Goal: Transaction & Acquisition: Download file/media

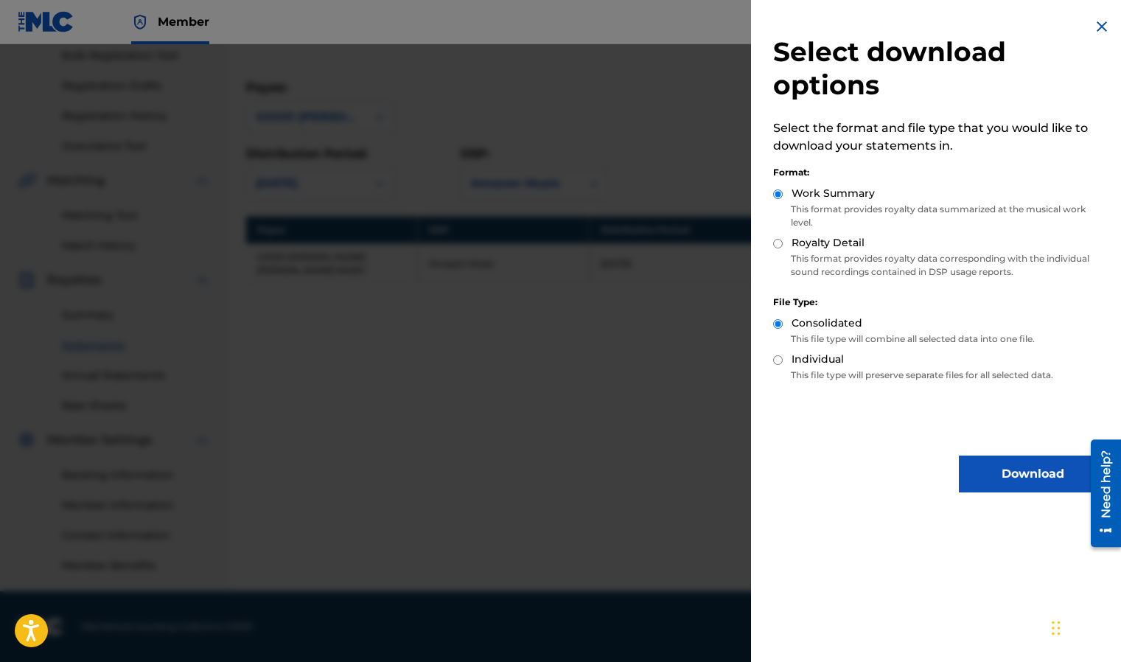
click at [1013, 480] on button "Download" at bounding box center [1032, 473] width 147 height 37
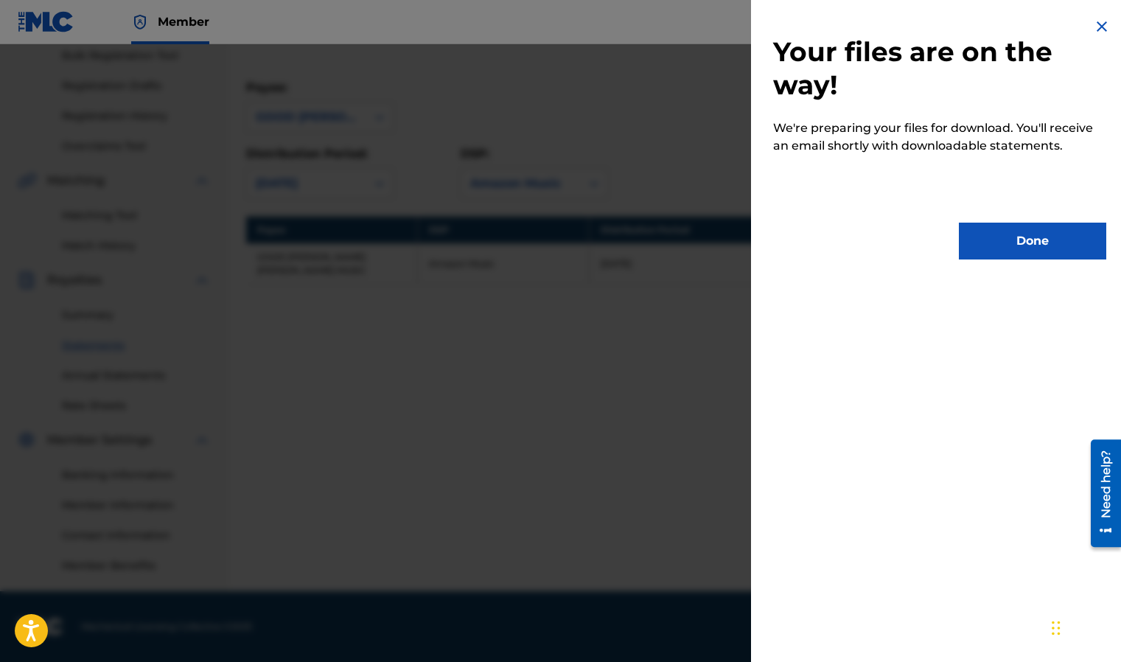
click at [978, 236] on button "Done" at bounding box center [1032, 241] width 147 height 37
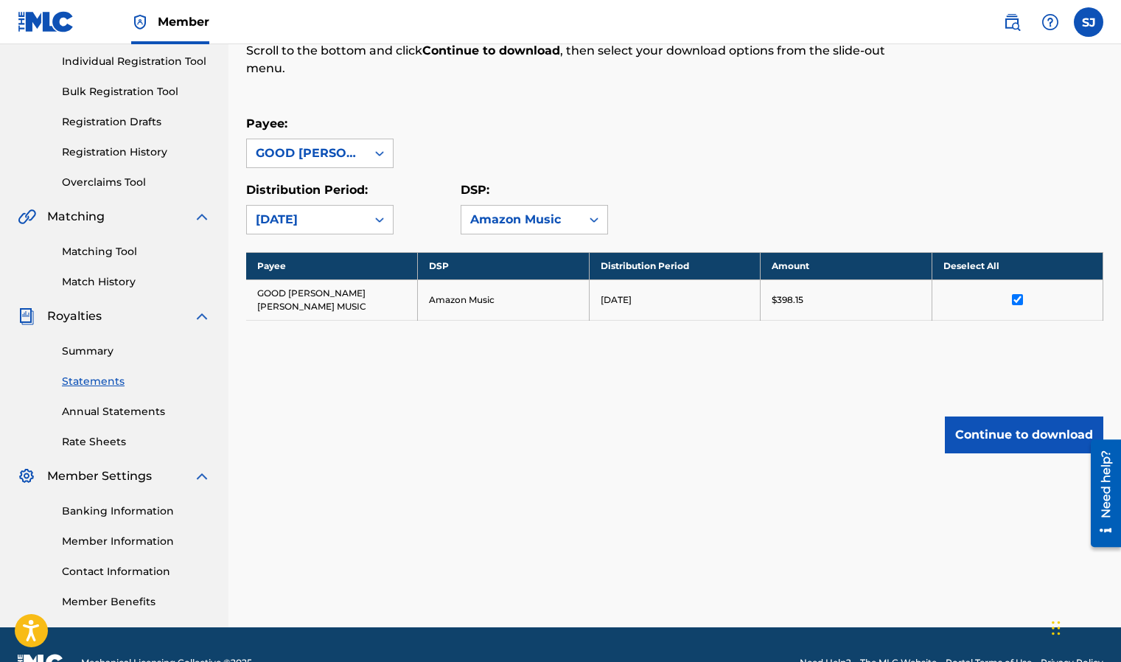
scroll to position [217, 0]
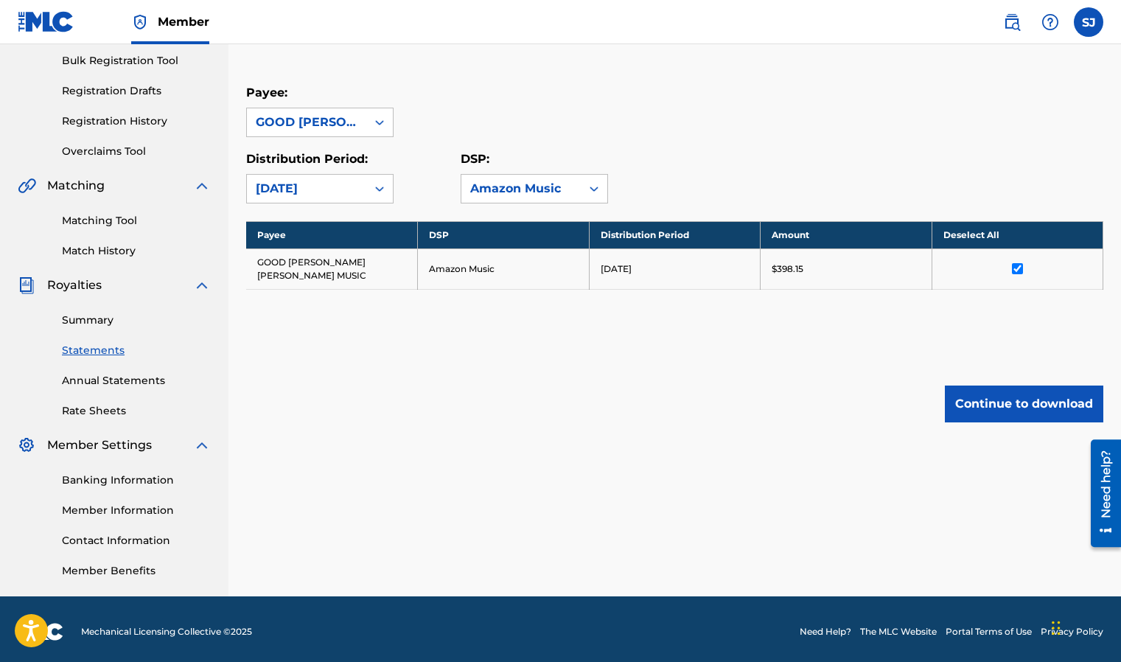
click at [85, 317] on link "Summary" at bounding box center [136, 319] width 149 height 15
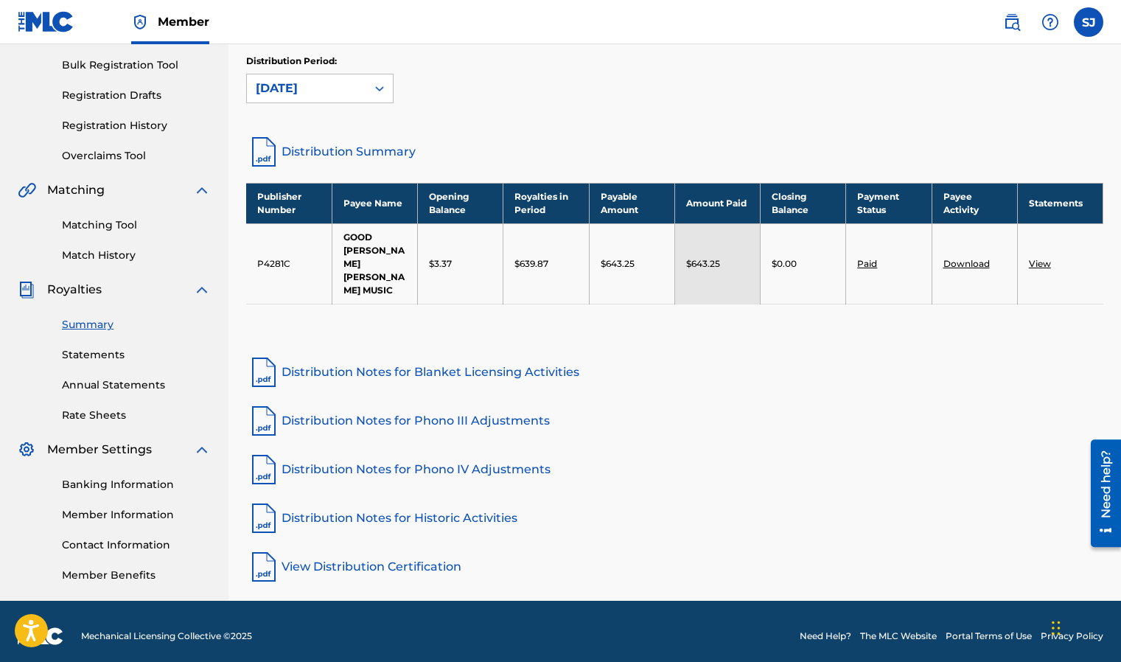
scroll to position [217, 0]
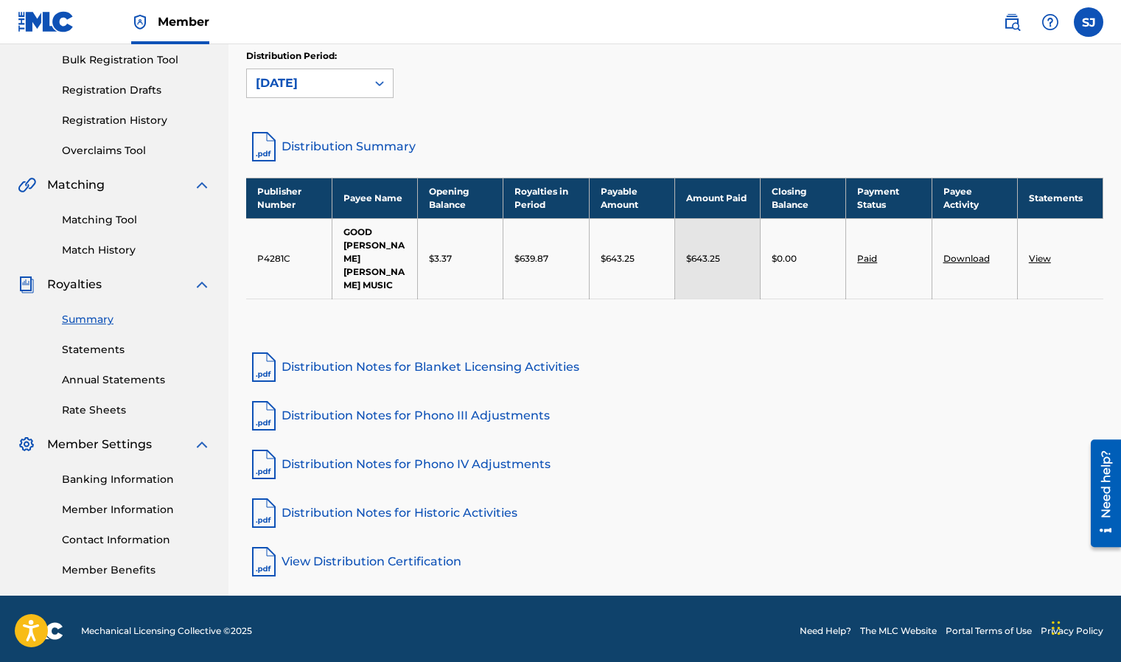
click at [956, 253] on link "Download" at bounding box center [966, 258] width 46 height 11
click at [1043, 253] on link "View" at bounding box center [1040, 258] width 22 height 11
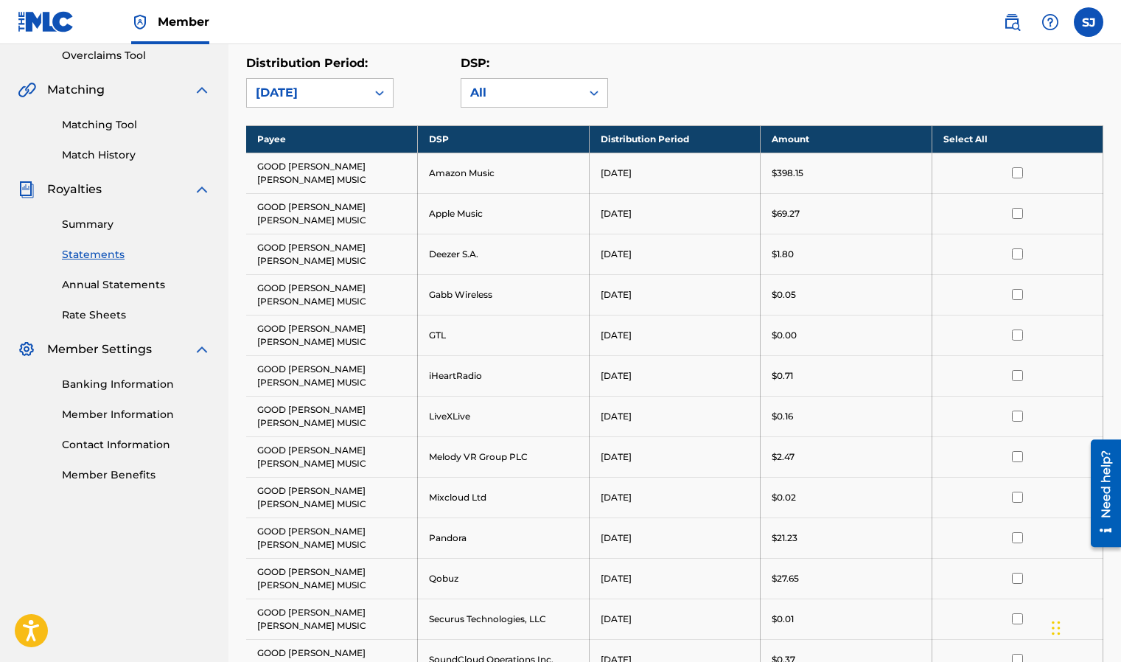
scroll to position [287, 0]
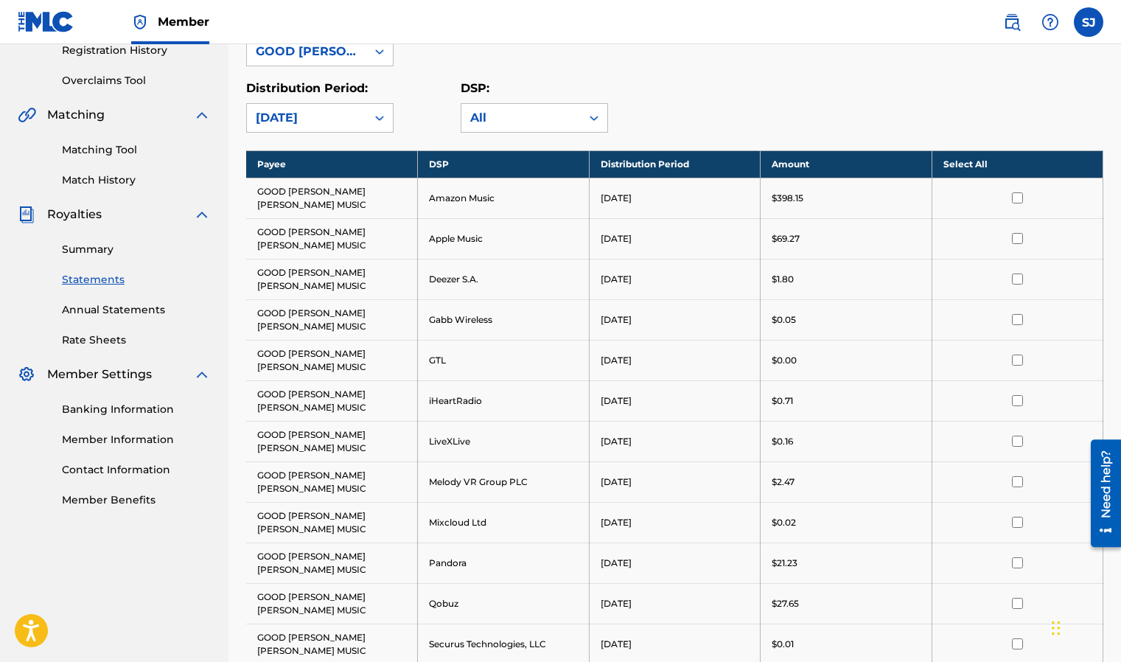
click at [1018, 192] on input "checkbox" at bounding box center [1017, 197] width 11 height 11
click at [1016, 233] on input "checkbox" at bounding box center [1017, 238] width 11 height 11
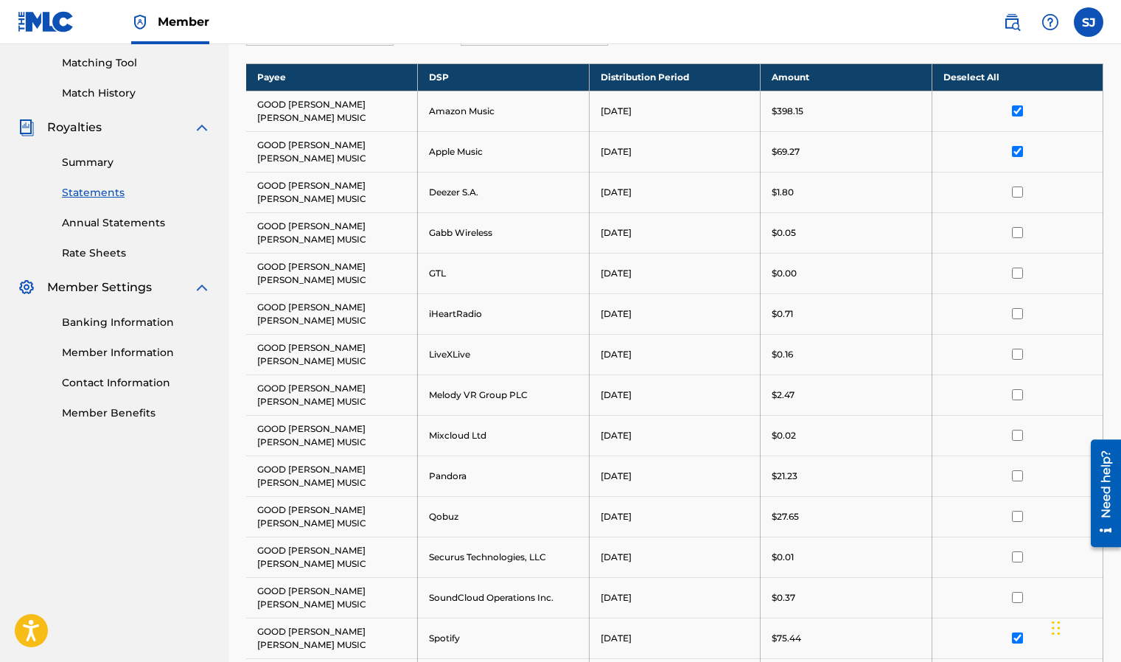
scroll to position [502, 0]
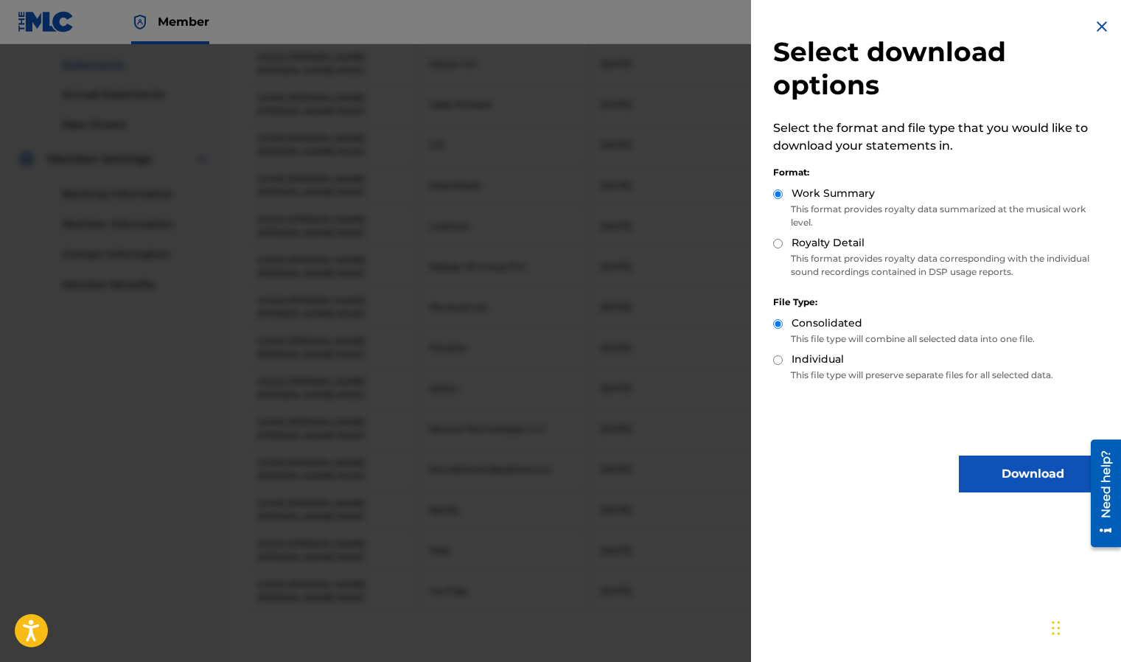
click at [779, 242] on input "Royalty Detail" at bounding box center [778, 244] width 10 height 10
radio input "true"
click at [1004, 467] on button "Download" at bounding box center [1032, 473] width 147 height 37
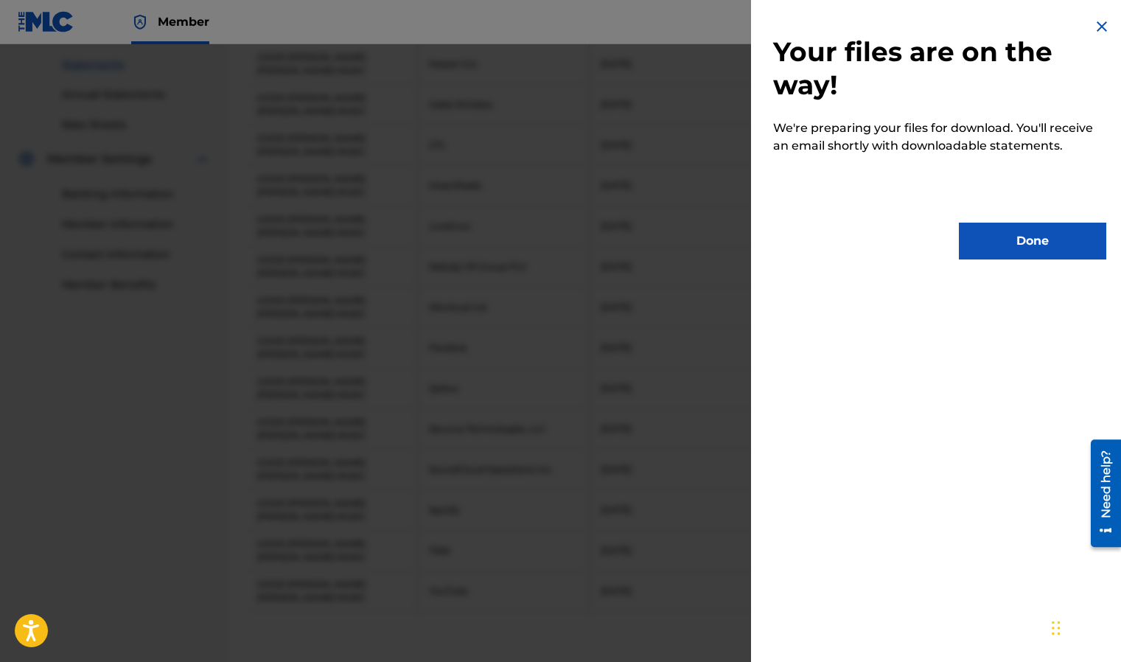
click at [1018, 249] on button "Done" at bounding box center [1032, 241] width 147 height 37
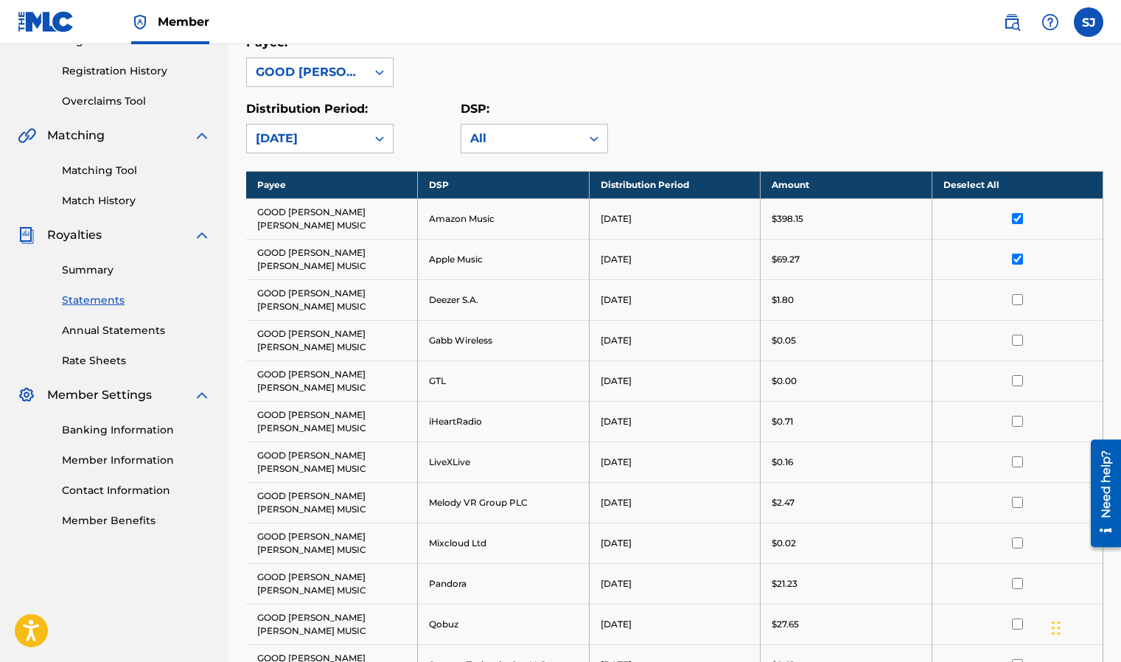
scroll to position [0, 0]
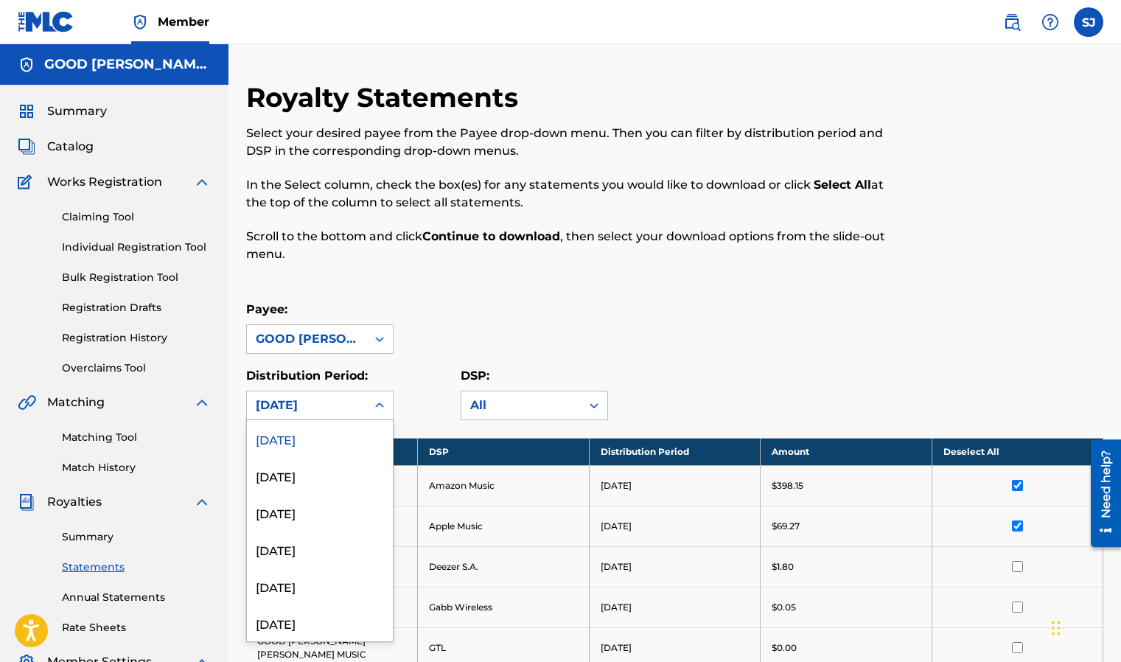
click at [377, 410] on icon at bounding box center [379, 405] width 15 height 15
click at [304, 472] on div "[DATE]" at bounding box center [320, 475] width 146 height 37
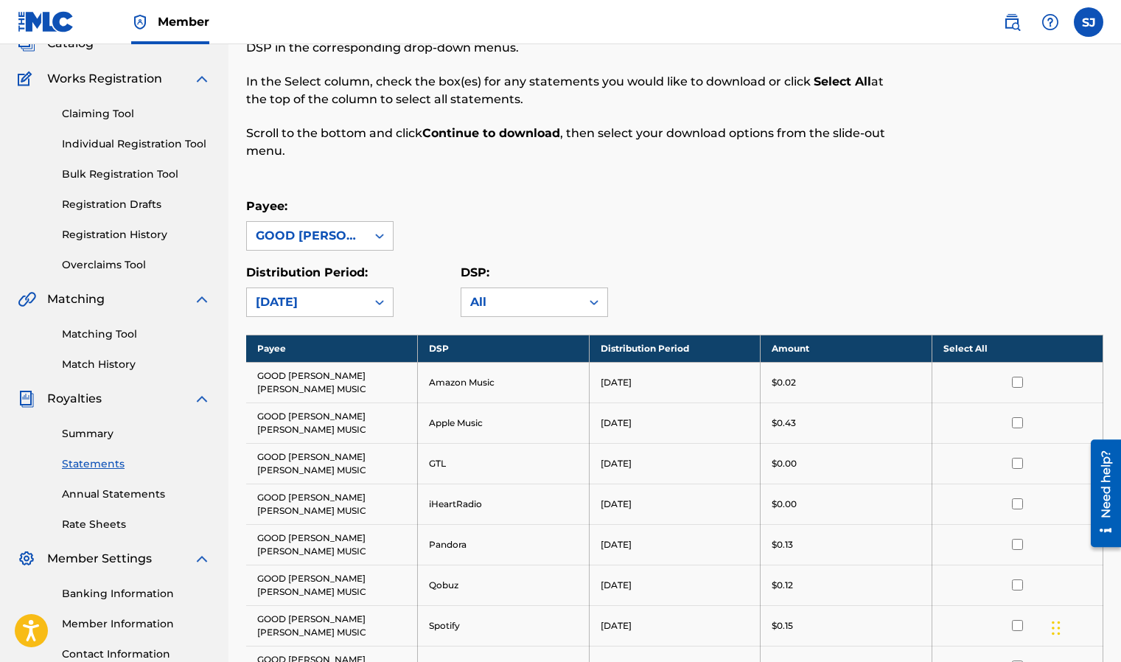
scroll to position [99, 0]
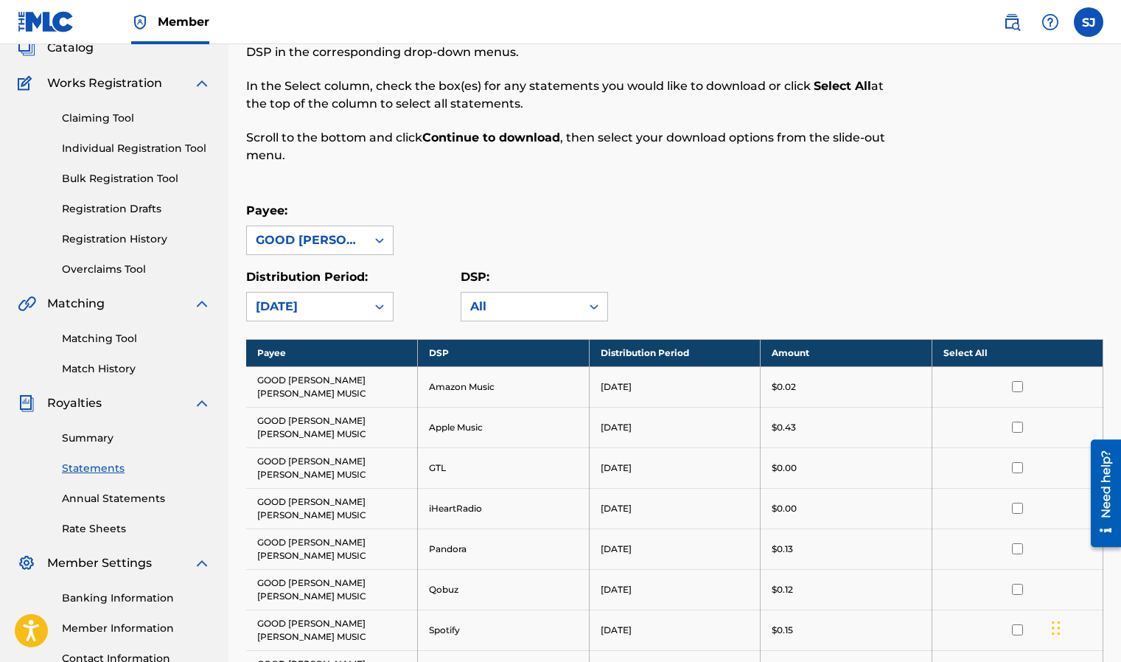
click at [345, 313] on div "[DATE]" at bounding box center [307, 307] width 102 height 18
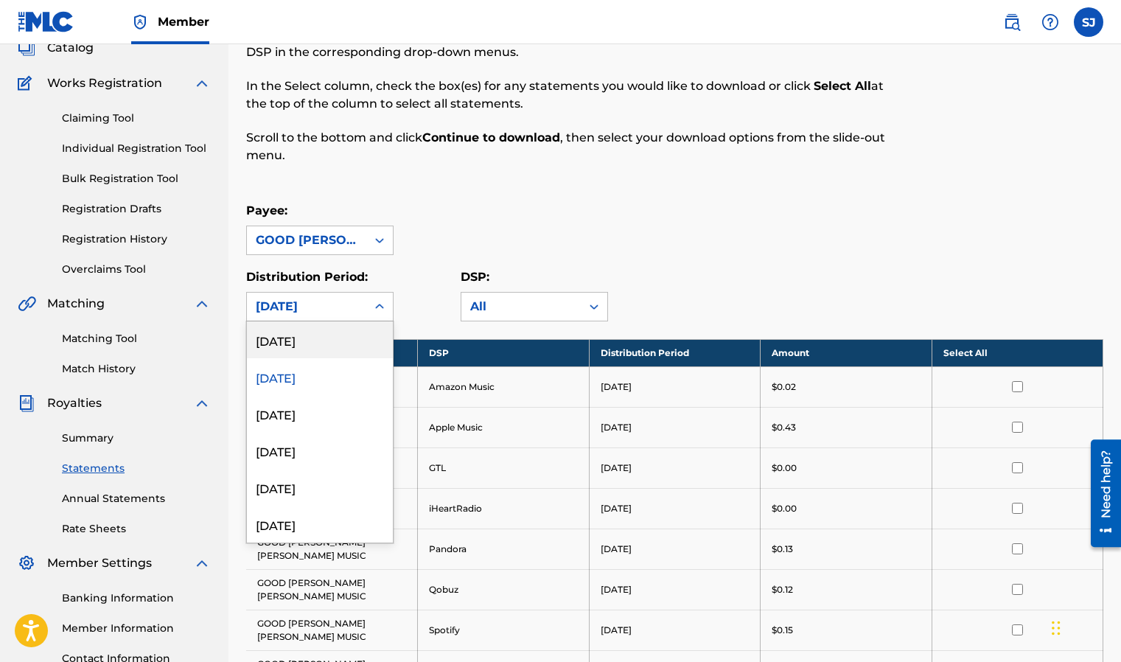
click at [337, 341] on div "[DATE]" at bounding box center [320, 339] width 146 height 37
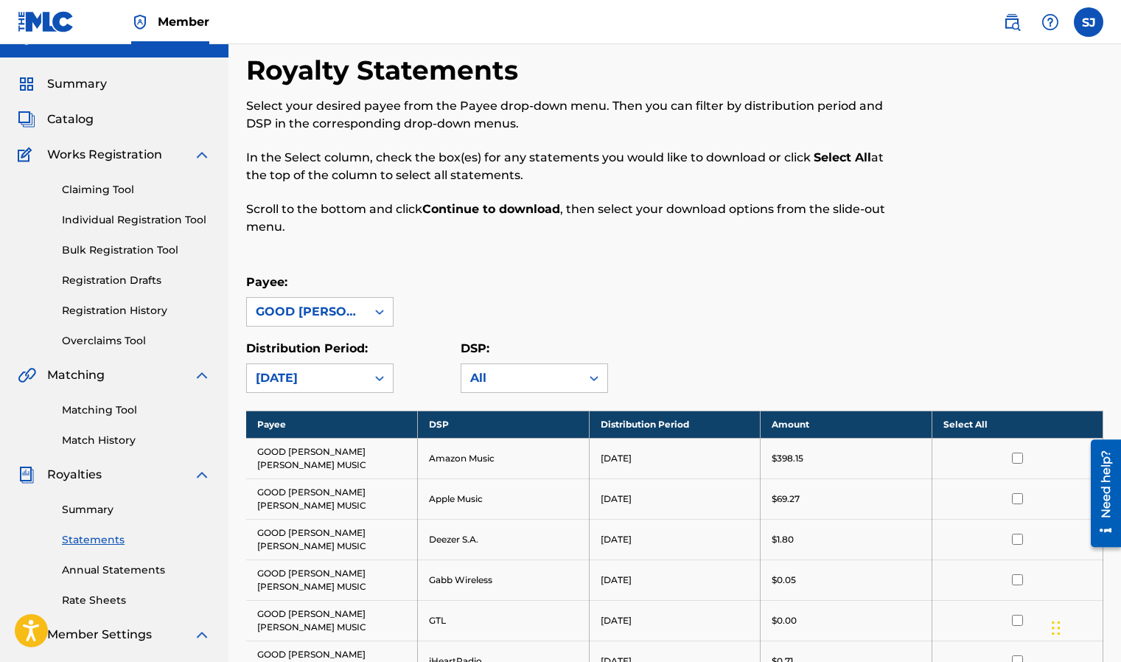
scroll to position [28, 0]
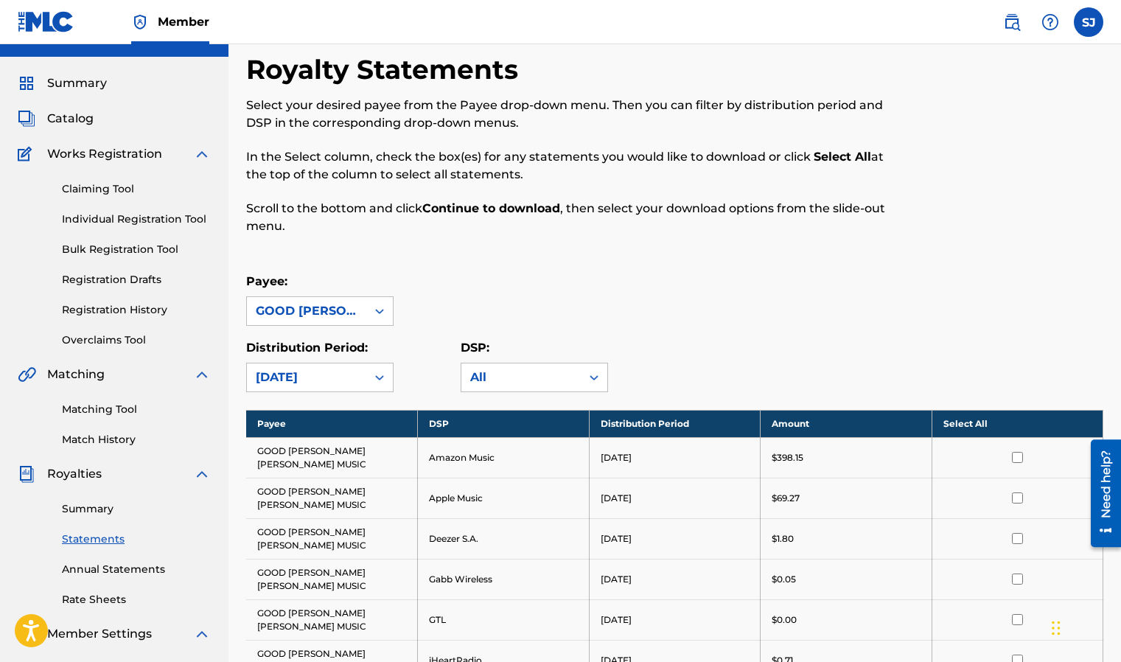
click at [85, 510] on link "Summary" at bounding box center [136, 508] width 149 height 15
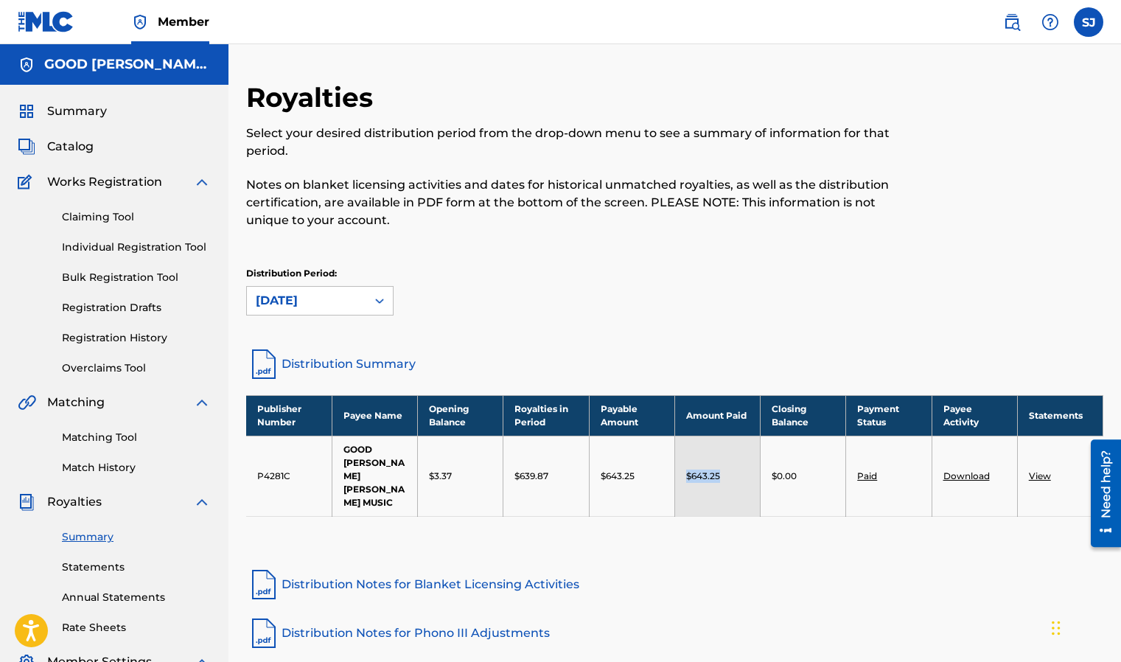
drag, startPoint x: 732, startPoint y: 463, endPoint x: 679, endPoint y: 465, distance: 52.3
click at [679, 465] on td "$643.25" at bounding box center [716, 475] width 85 height 80
drag, startPoint x: 679, startPoint y: 465, endPoint x: 699, endPoint y: 466, distance: 19.9
copy p "$643.25"
click at [1034, 470] on link "View" at bounding box center [1040, 475] width 22 height 11
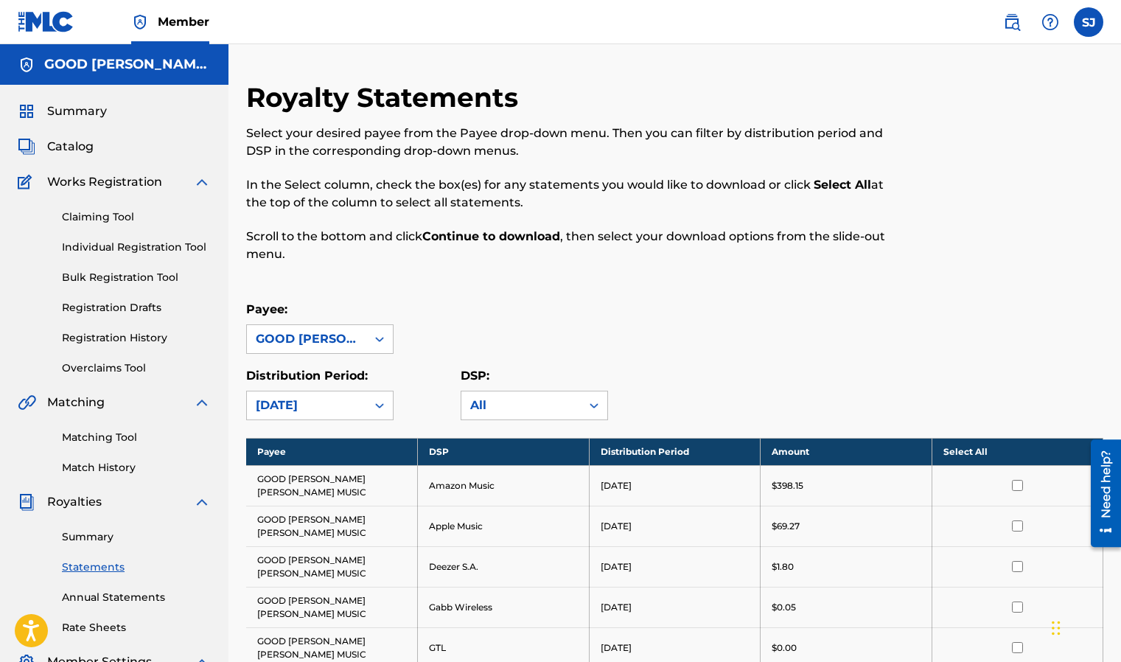
click at [98, 536] on link "Summary" at bounding box center [136, 536] width 149 height 15
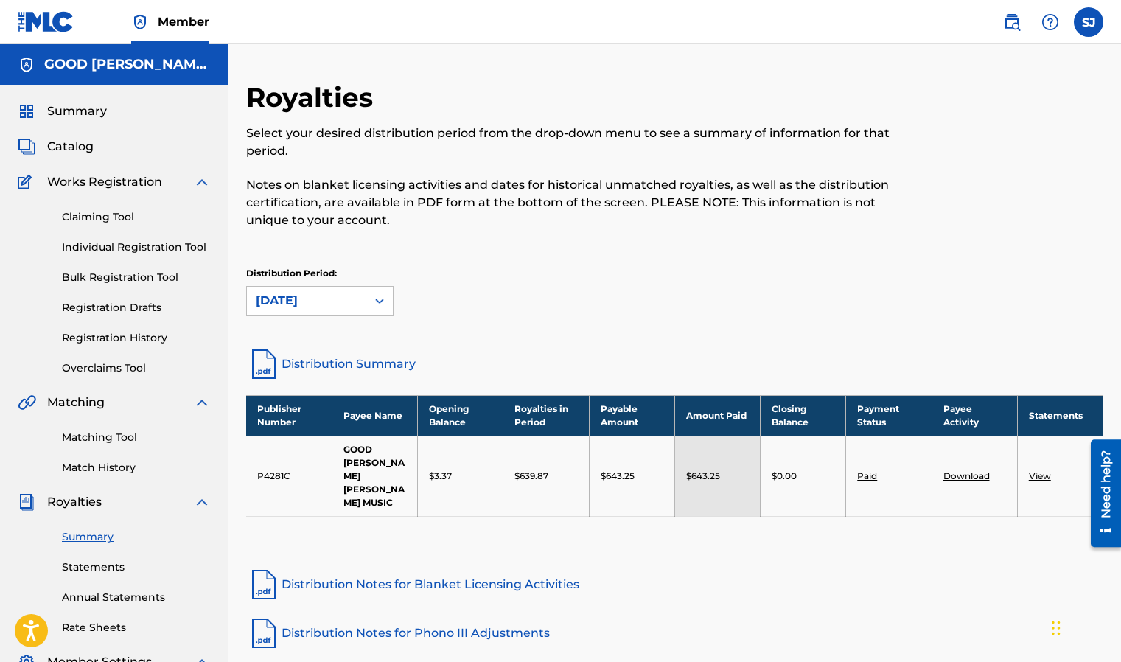
click at [977, 470] on link "Download" at bounding box center [966, 475] width 46 height 11
